Goal: Task Accomplishment & Management: Use online tool/utility

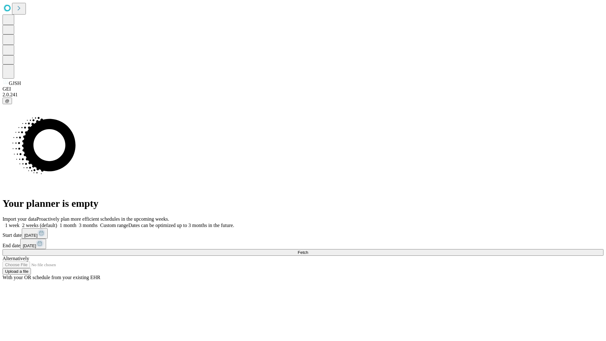
click at [308, 250] on span "Fetch" at bounding box center [302, 252] width 10 height 5
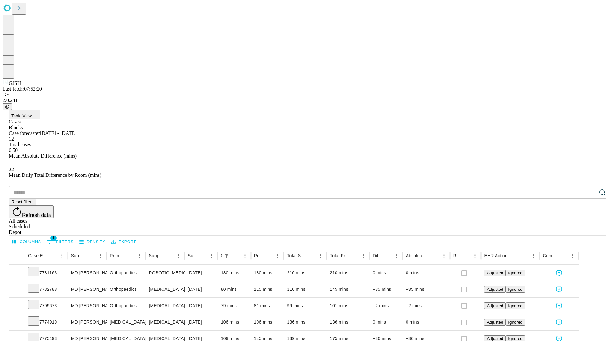
click at [37, 268] on icon at bounding box center [34, 271] width 6 height 6
